Goal: Information Seeking & Learning: Learn about a topic

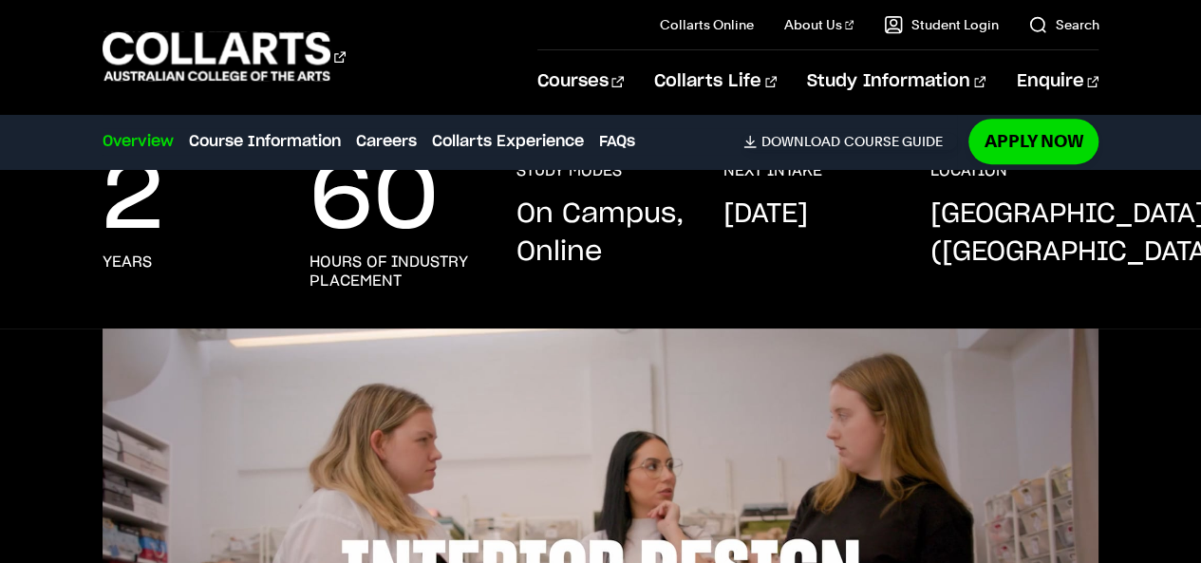
scroll to position [372, 0]
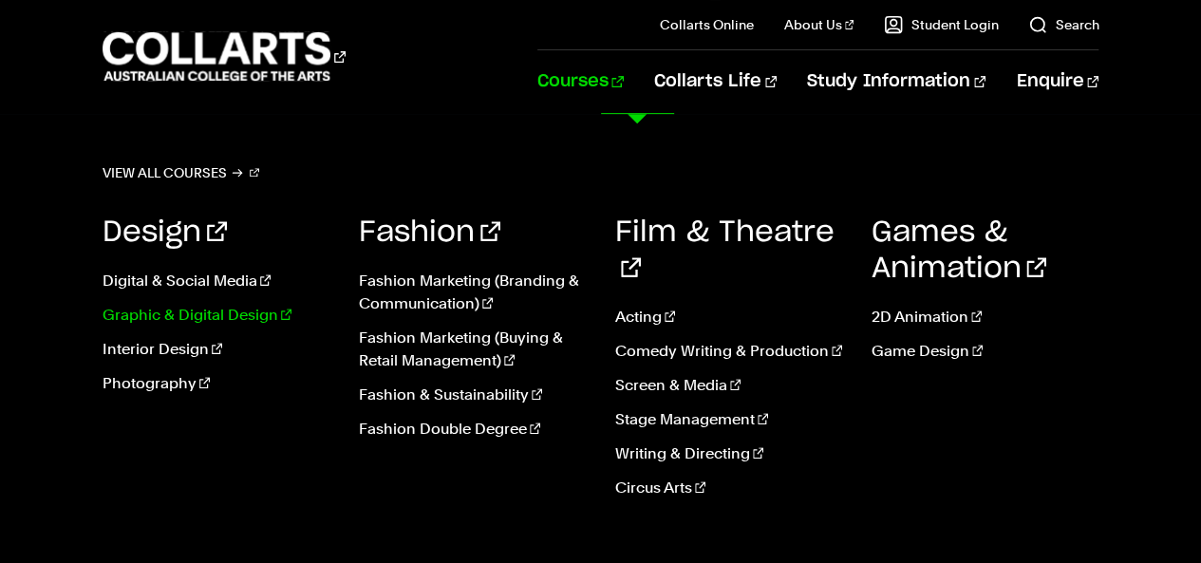
click at [188, 314] on link "Graphic & Digital Design" at bounding box center [217, 315] width 228 height 23
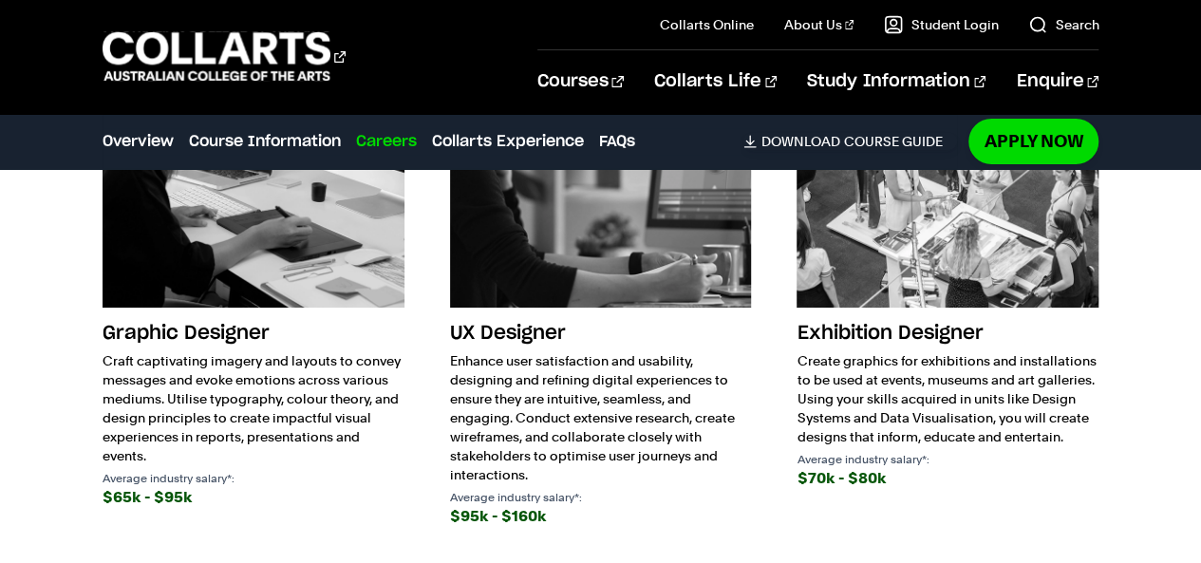
scroll to position [3563, 0]
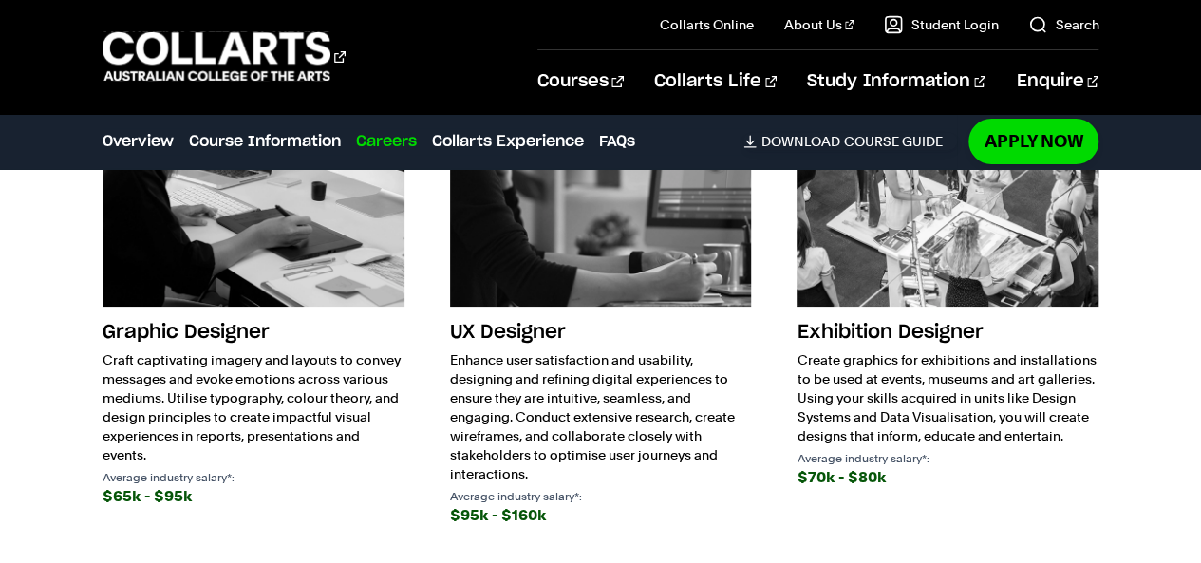
click at [627, 350] on p "Enhance user satisfaction and usability, designing and refining digital experie…" at bounding box center [601, 416] width 302 height 133
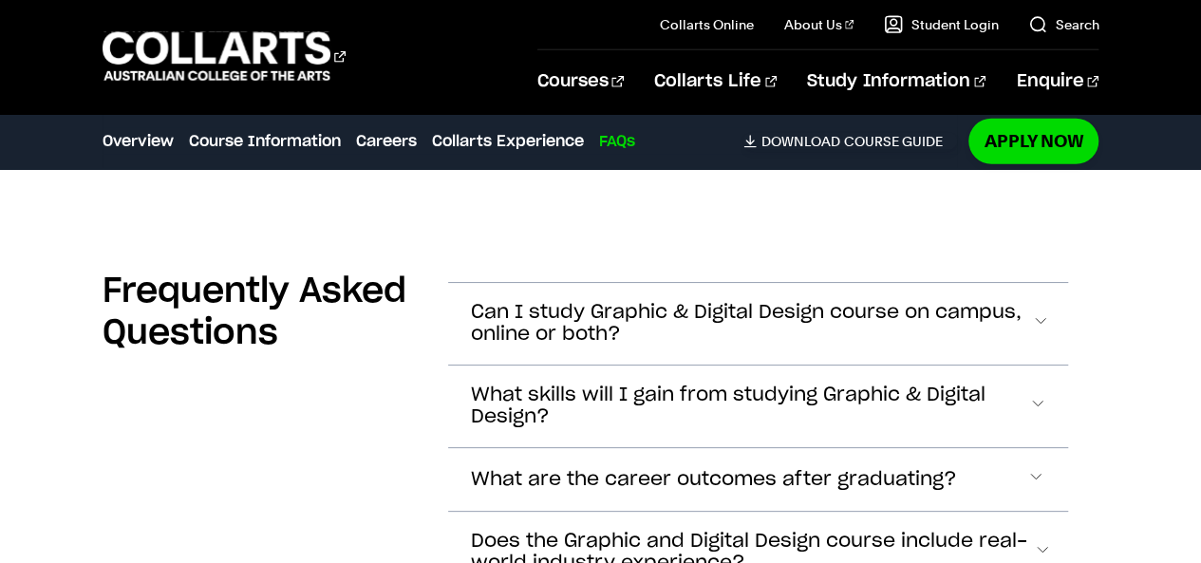
scroll to position [6084, 0]
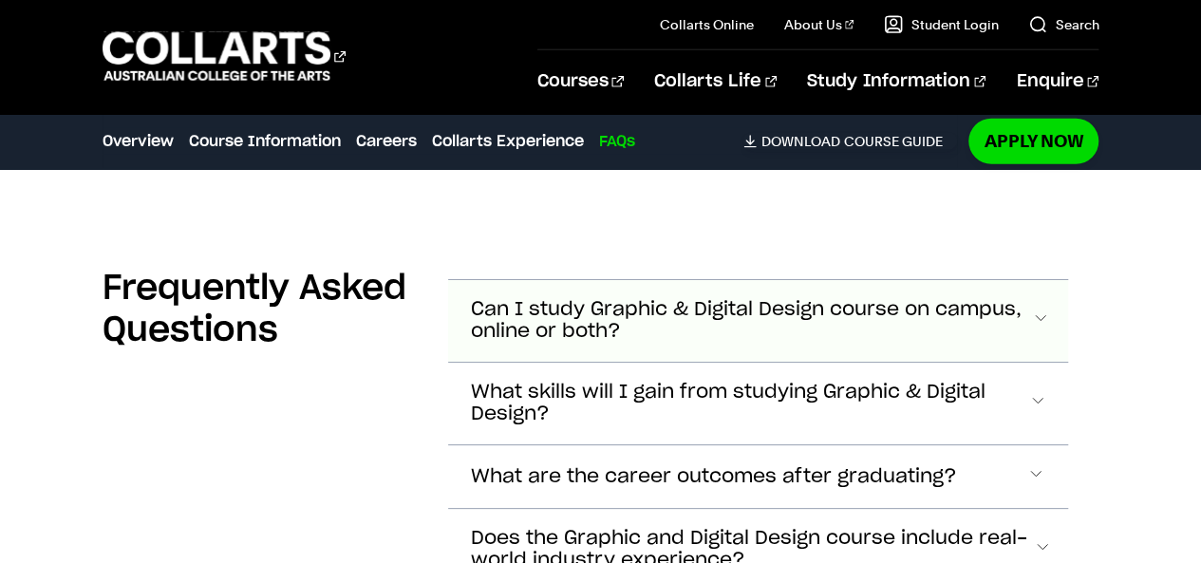
click at [588, 299] on span "Can I study Graphic & Digital Design course on campus, online or both?" at bounding box center [751, 321] width 560 height 44
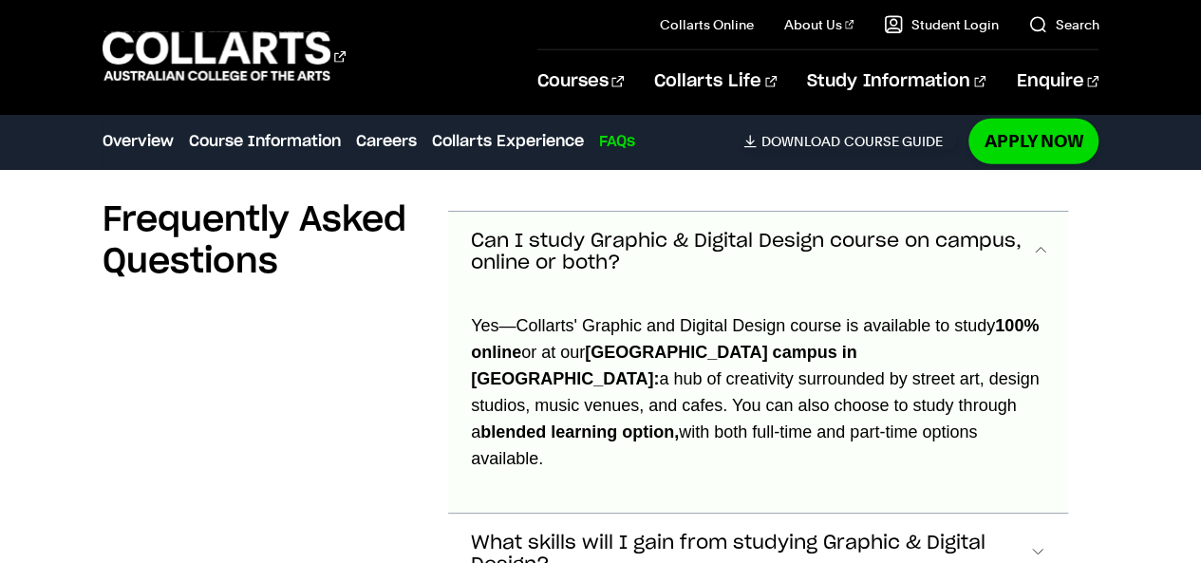
click at [626, 231] on span "Can I study Graphic & Digital Design course on campus, online or both?" at bounding box center [751, 253] width 560 height 44
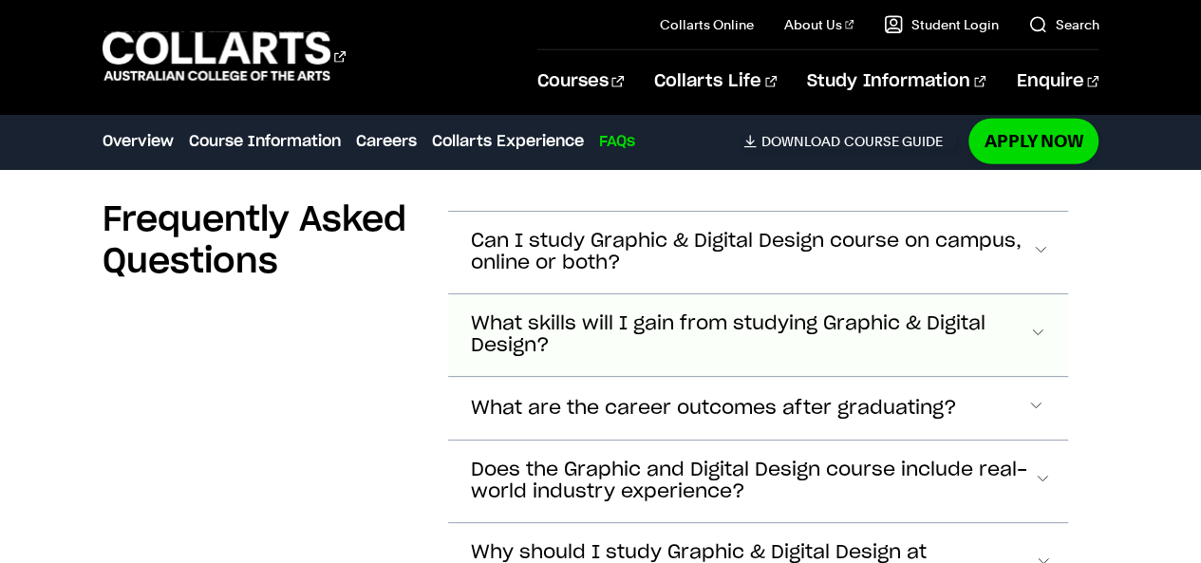
click at [630, 313] on span "What skills will I gain from studying Graphic & Digital Design?" at bounding box center [749, 335] width 557 height 44
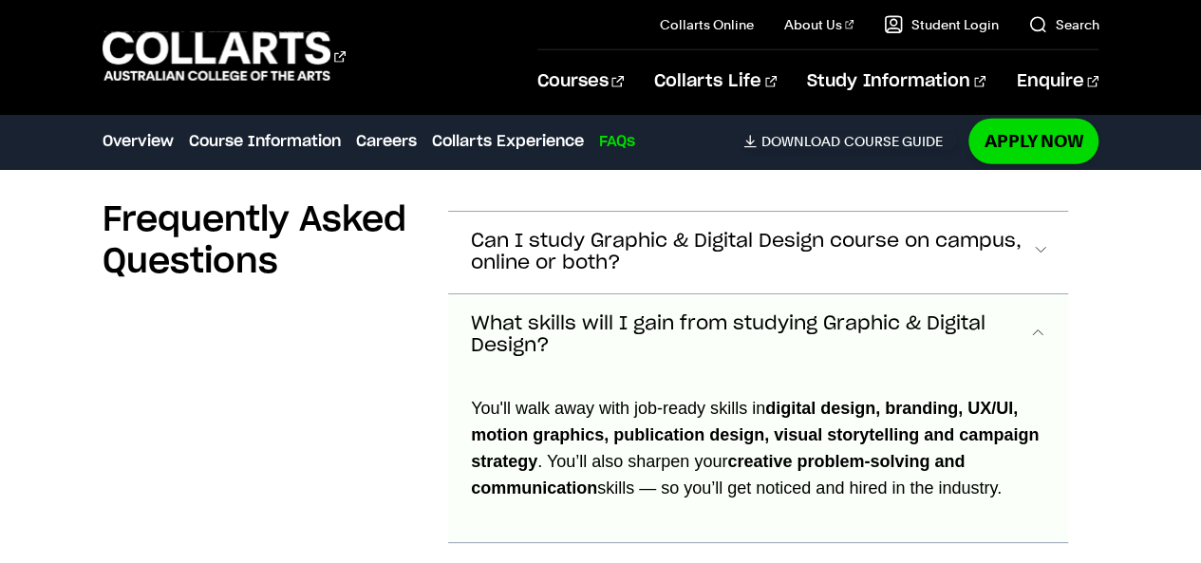
scroll to position [6234, 0]
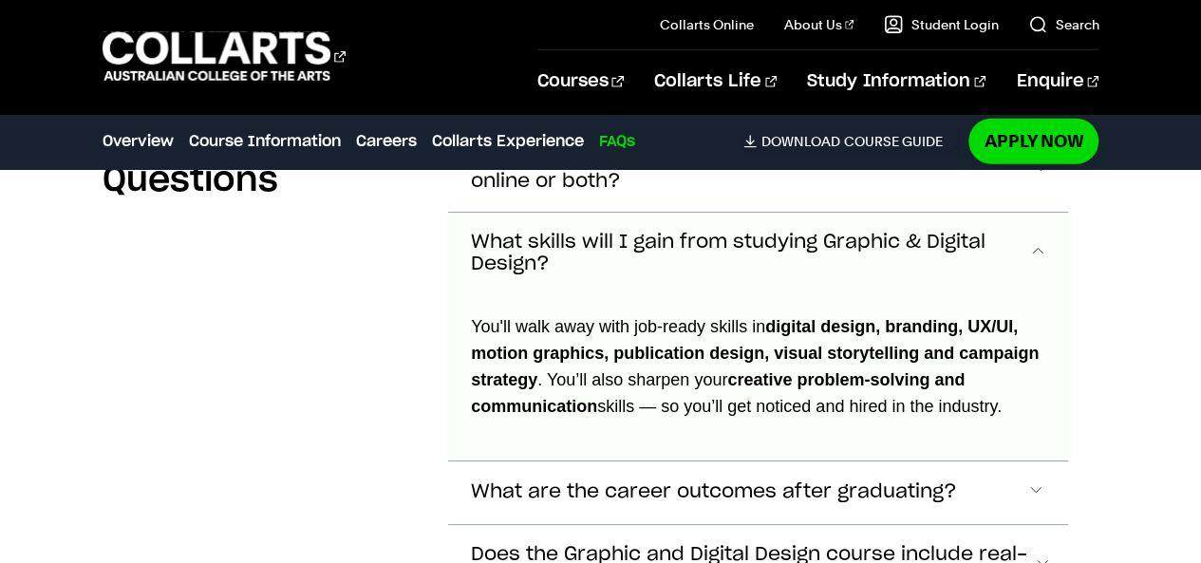
click at [614, 232] on span "What skills will I gain from studying Graphic & Digital Design?" at bounding box center [749, 254] width 557 height 44
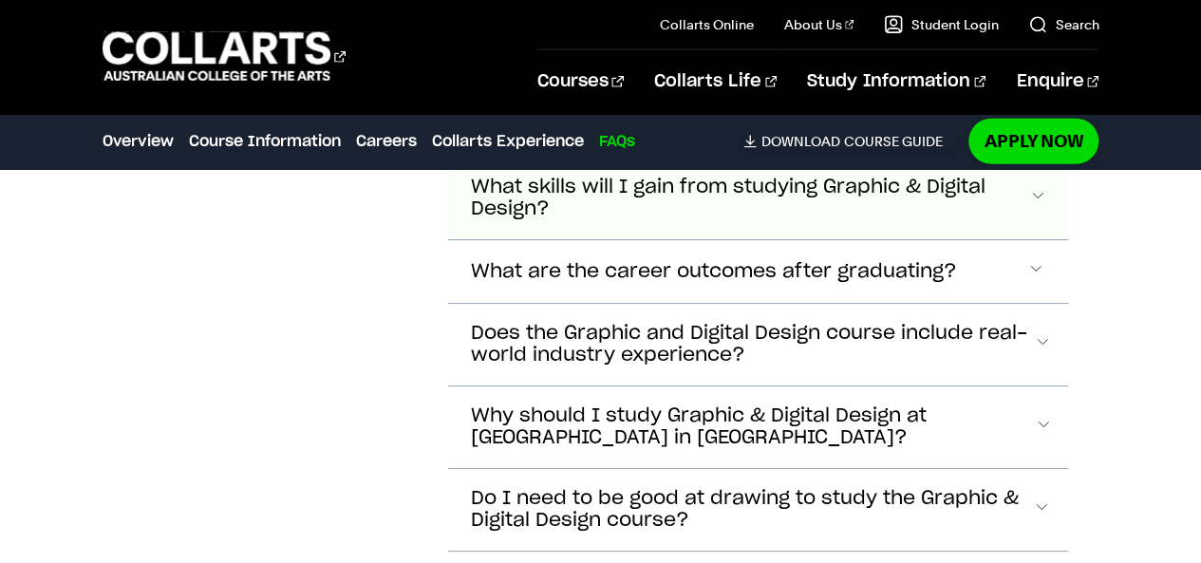
click at [614, 261] on span "What are the career outcomes after graduating?" at bounding box center [714, 272] width 486 height 22
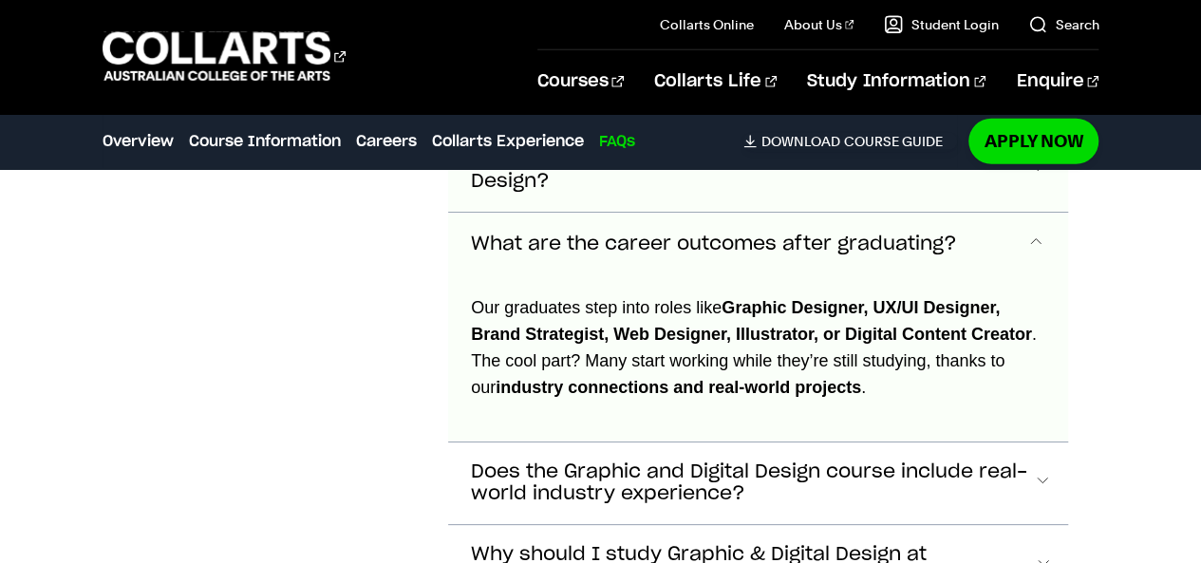
click at [614, 219] on button "What are the career outcomes after graduating?" at bounding box center [758, 244] width 620 height 63
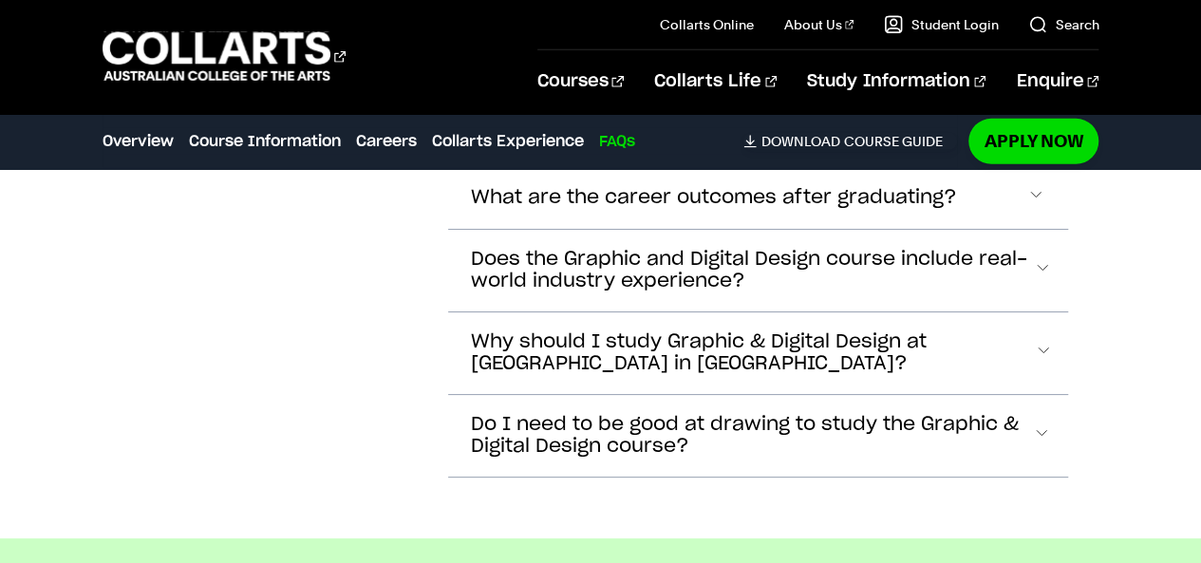
scroll to position [6364, 0]
click at [614, 248] on span "Does the Graphic and Digital Design course include real-world industry experien…" at bounding box center [752, 270] width 562 height 44
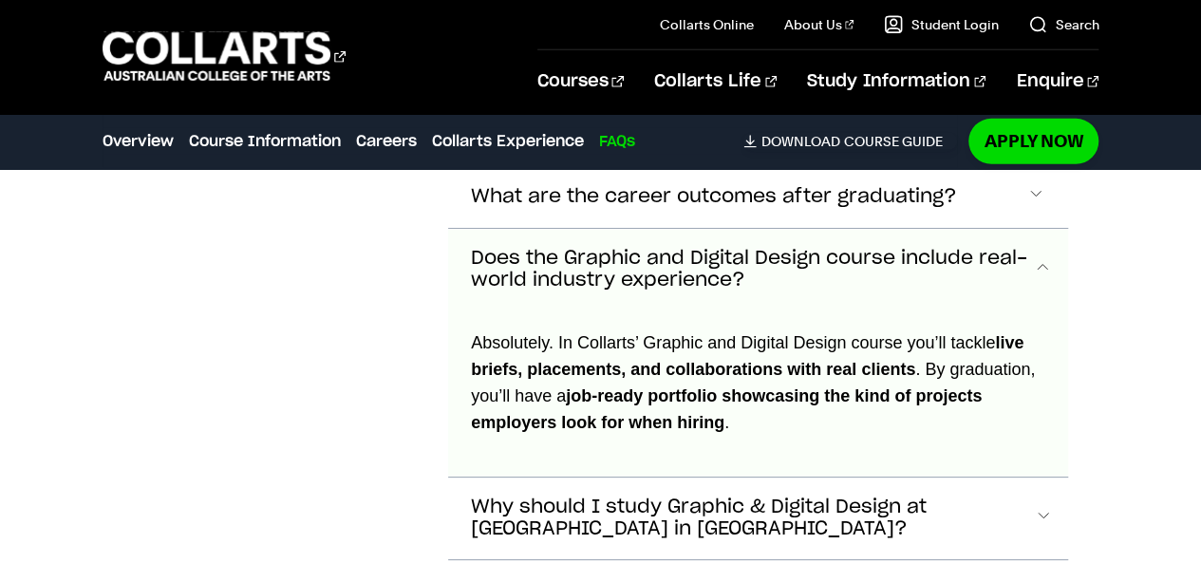
scroll to position [6378, 0]
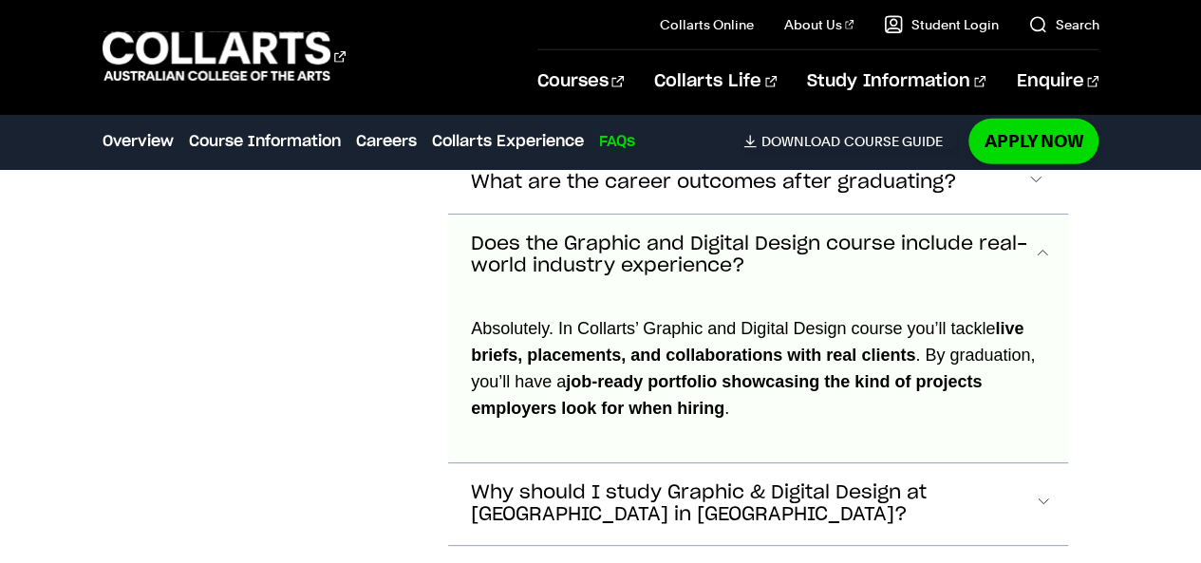
click at [614, 234] on span "Does the Graphic and Digital Design course include real-world industry experien…" at bounding box center [752, 256] width 562 height 44
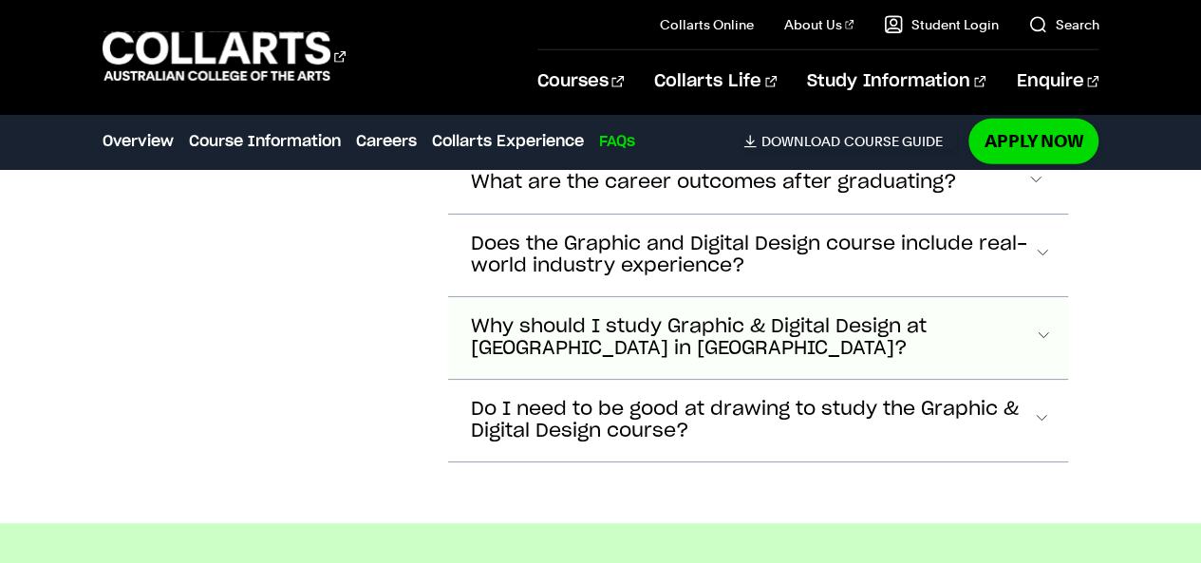
click at [626, 316] on span "Why should I study Graphic & Digital Design at [GEOGRAPHIC_DATA] in [GEOGRAPHIC…" at bounding box center [752, 338] width 563 height 44
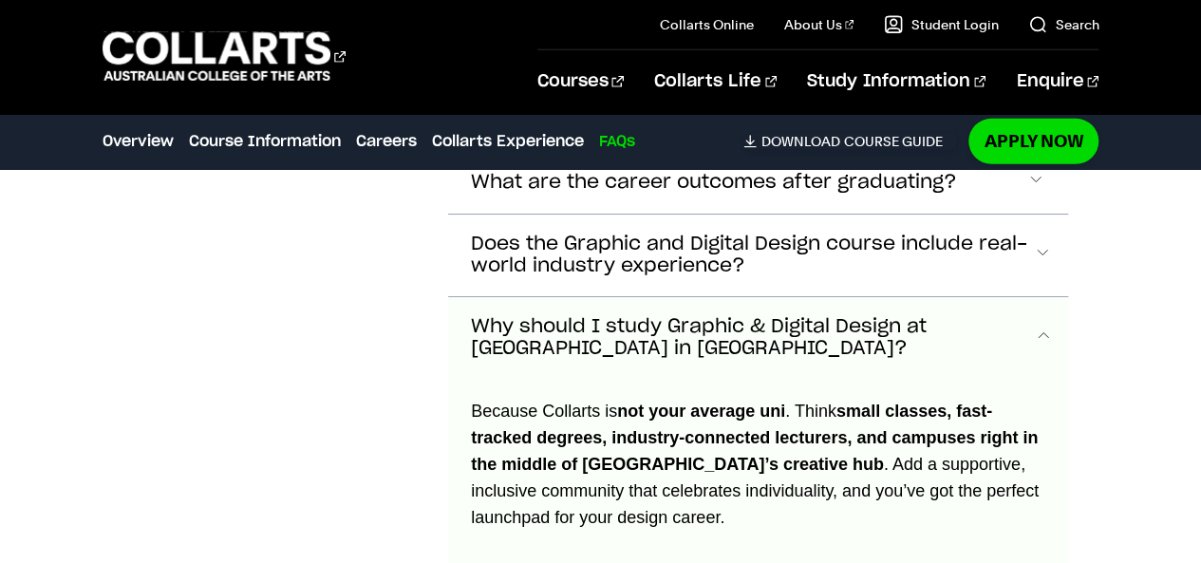
scroll to position [6460, 0]
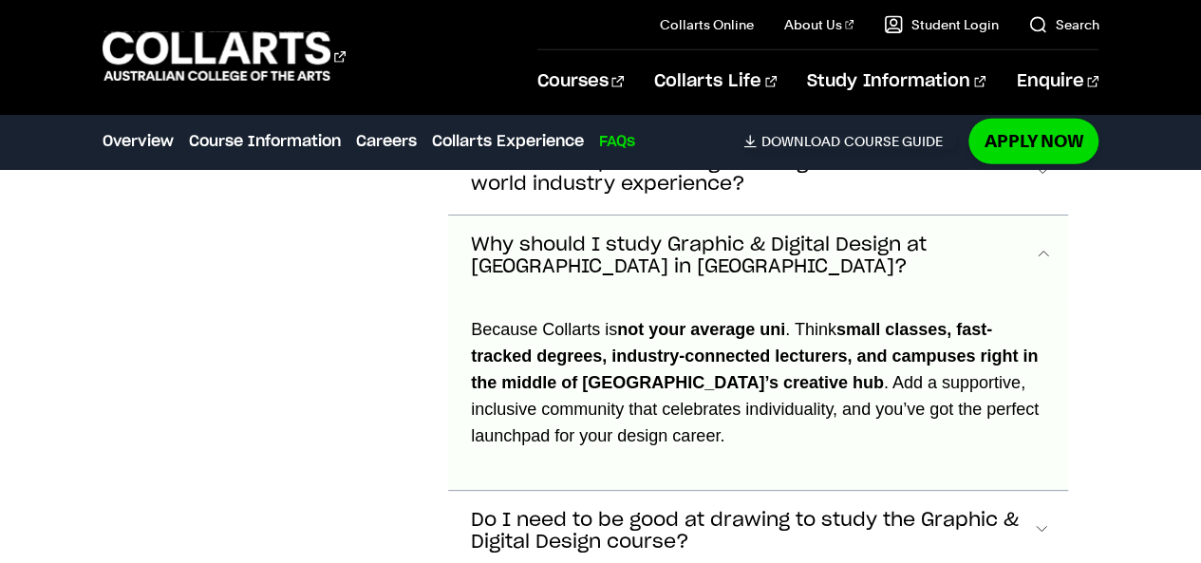
click at [629, 235] on span "Why should I study Graphic & Digital Design at [GEOGRAPHIC_DATA] in [GEOGRAPHIC…" at bounding box center [752, 257] width 563 height 44
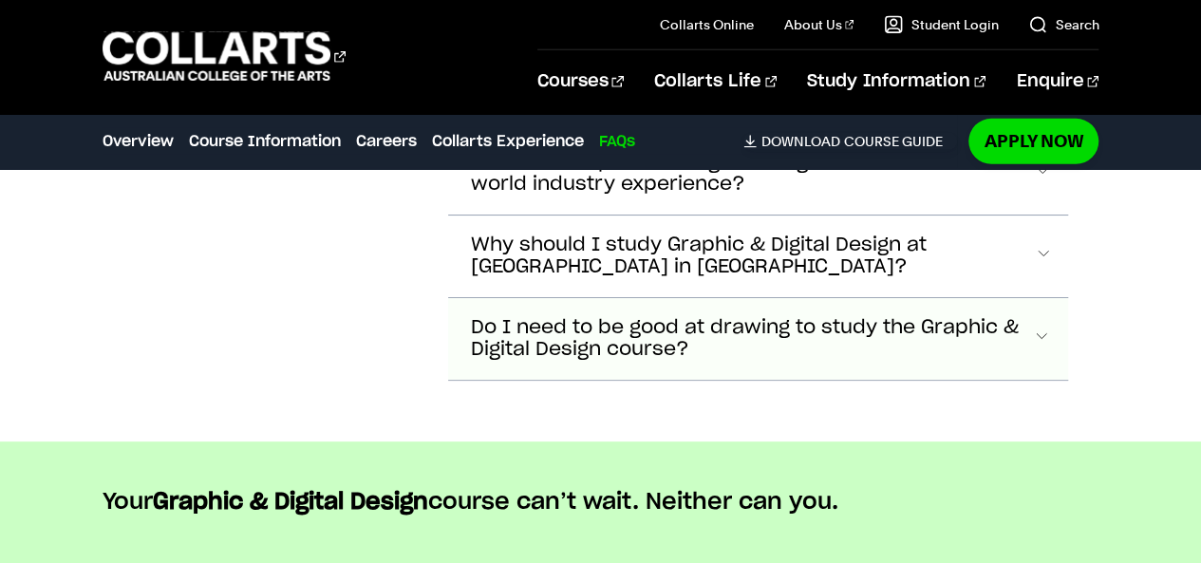
click at [766, 317] on span "Do I need to be good at drawing to study the Graphic & Digital Design course?" at bounding box center [751, 339] width 561 height 44
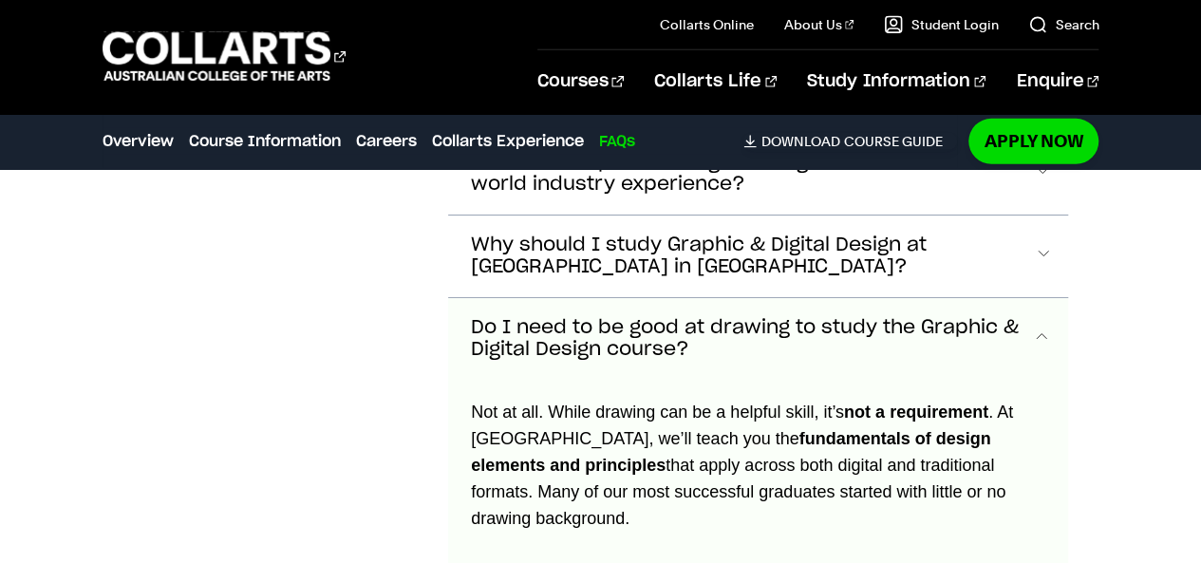
scroll to position [6543, 0]
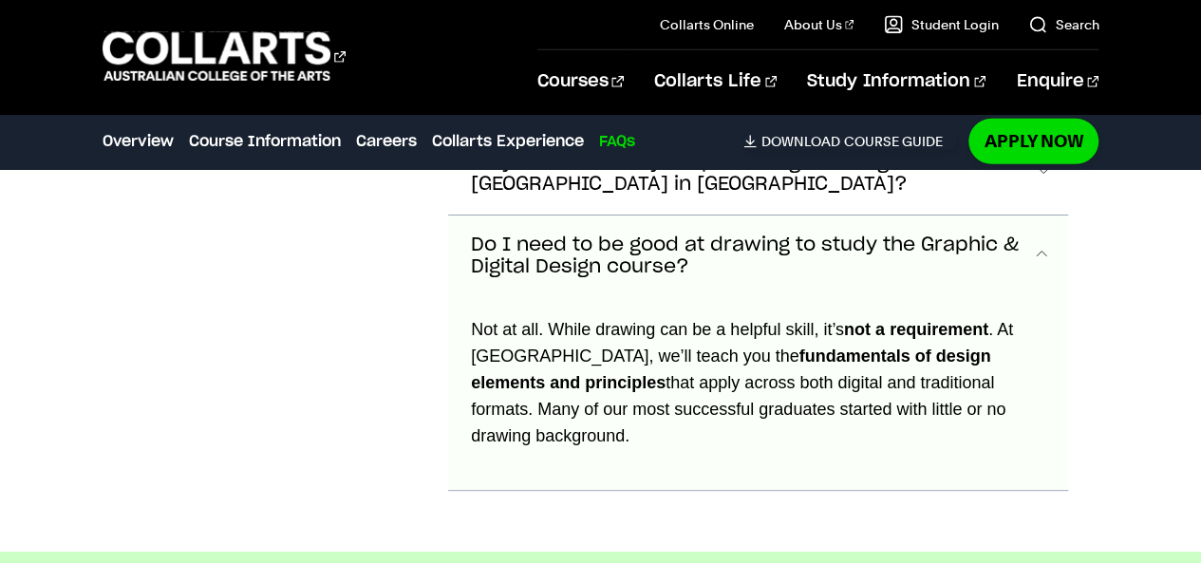
click at [727, 235] on span "Do I need to be good at drawing to study the Graphic & Digital Design course?" at bounding box center [751, 257] width 561 height 44
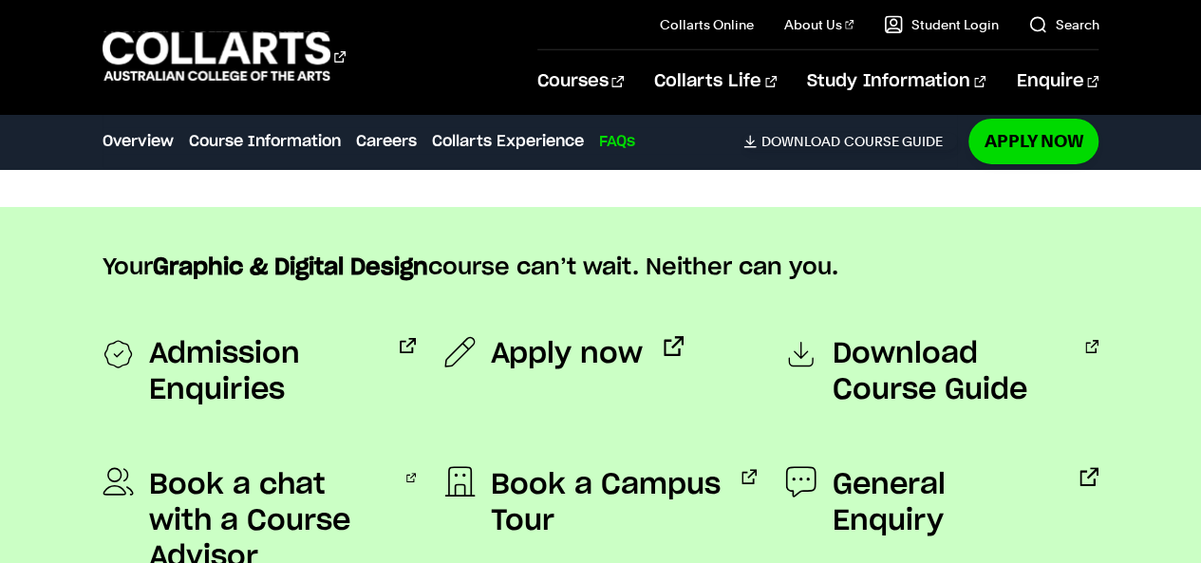
scroll to position [6694, 0]
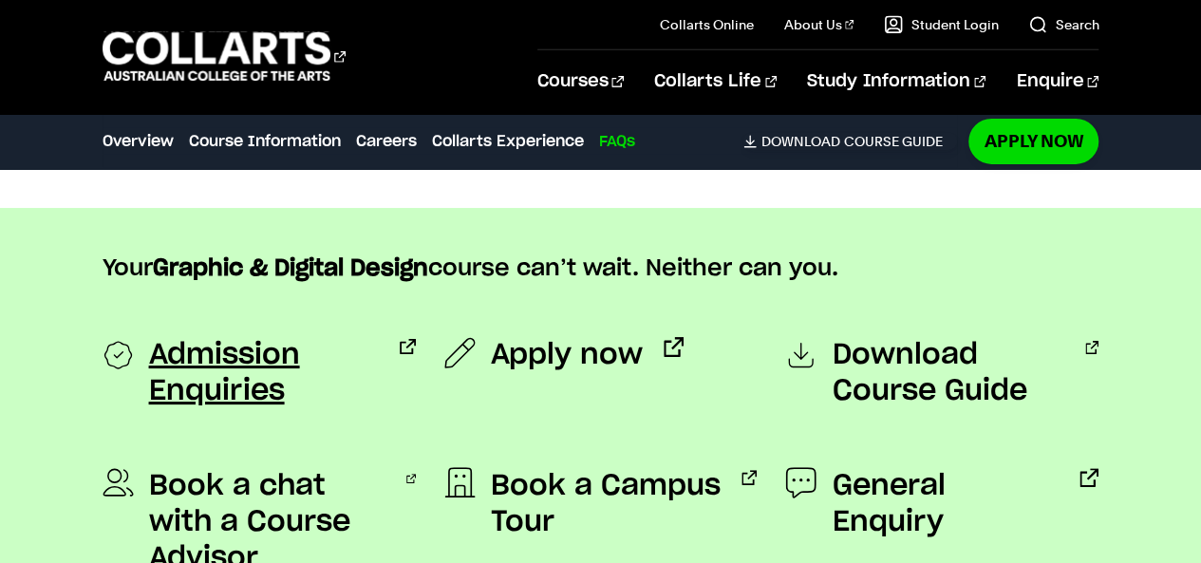
click at [201, 337] on span "Admission Enquiries" at bounding box center [264, 373] width 231 height 72
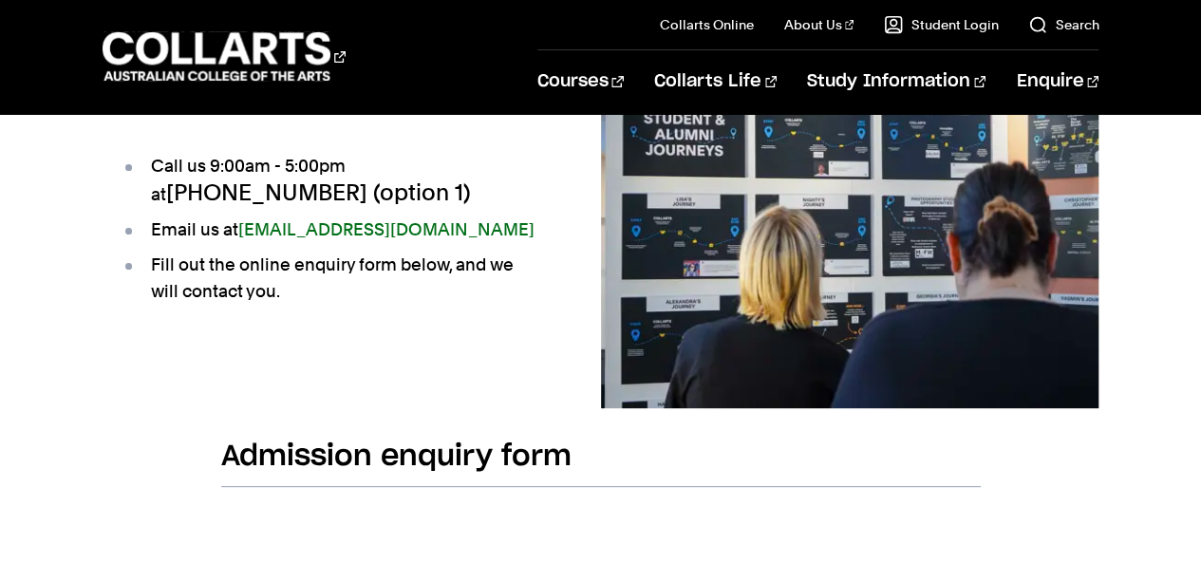
click at [201, 334] on div "For admission-related enquiries. Call us 9:00am - 5:00pm at +61 1300 818 777 (o…" at bounding box center [352, 242] width 499 height 332
